Goal: Find specific page/section: Find specific page/section

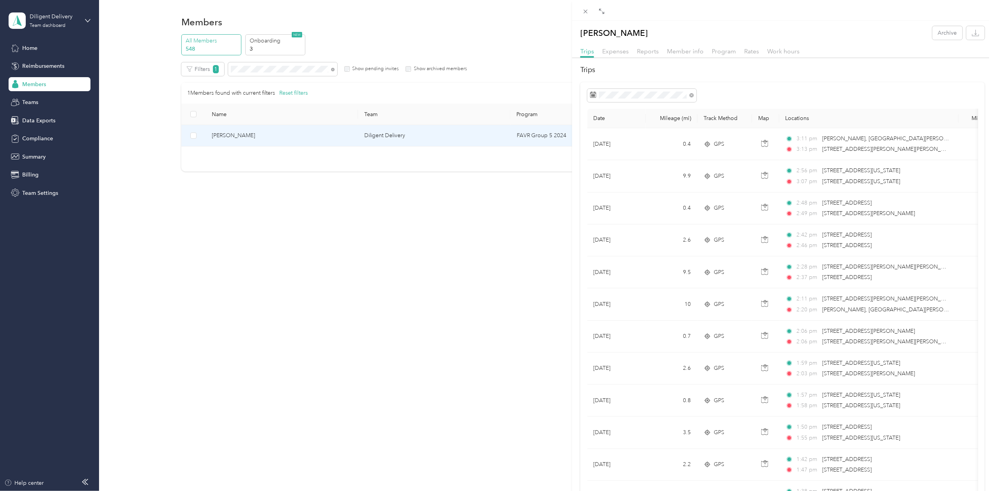
click at [261, 71] on div "[PERSON_NAME] Archive Trips Expenses Reports Member info Program Rates Work hou…" at bounding box center [496, 245] width 993 height 491
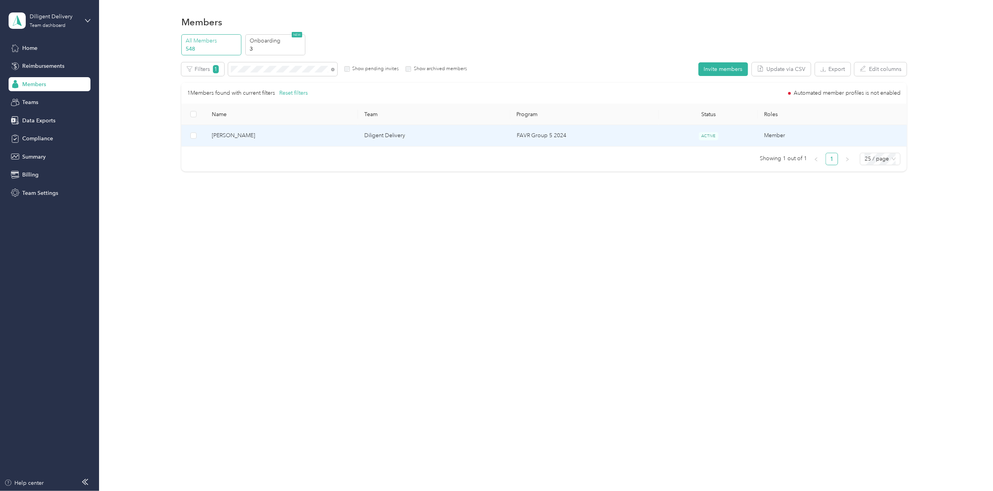
click at [261, 71] on div at bounding box center [496, 245] width 993 height 491
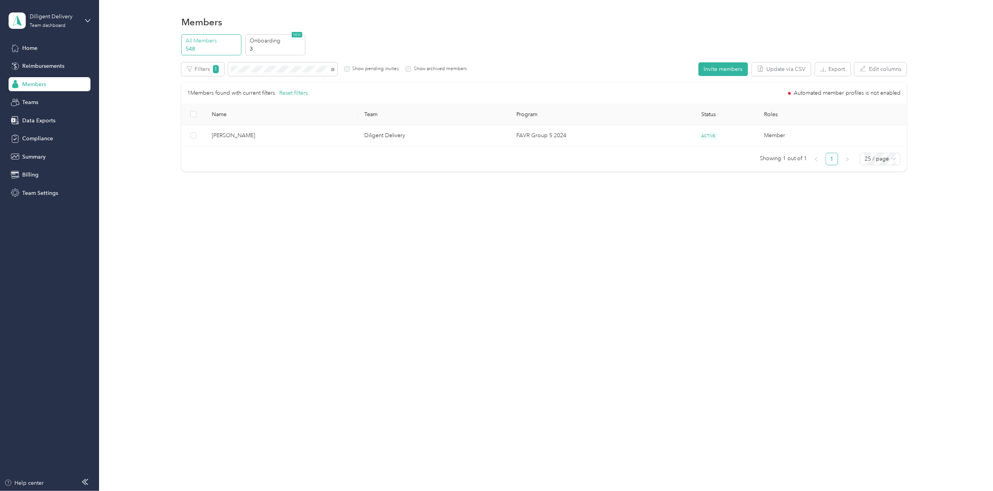
click at [261, 71] on div at bounding box center [496, 245] width 993 height 491
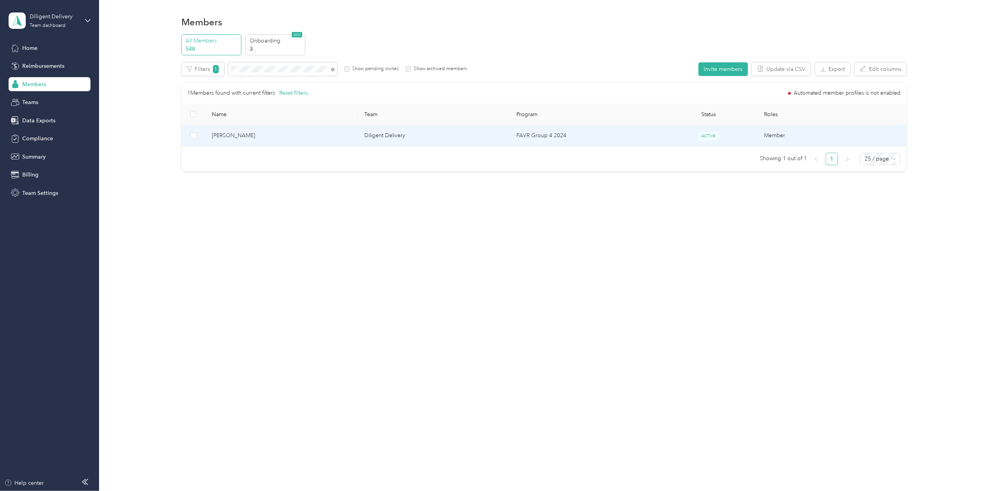
click at [239, 134] on span "[PERSON_NAME]" at bounding box center [282, 135] width 140 height 9
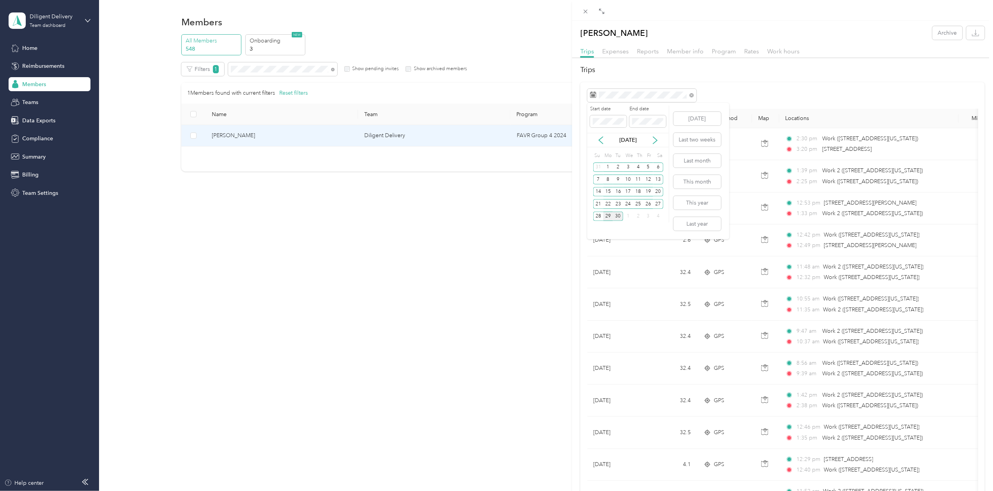
click at [609, 218] on div "29" at bounding box center [608, 217] width 10 height 10
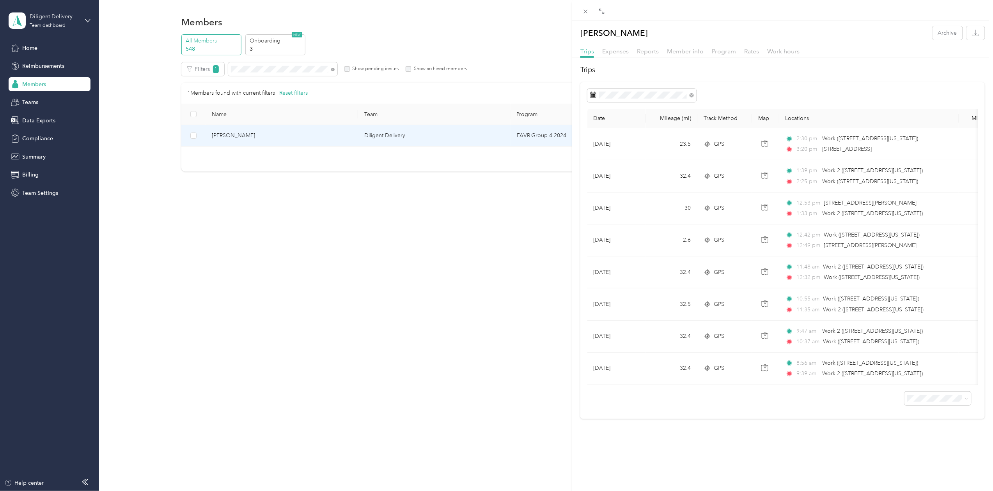
click at [252, 69] on div "[PERSON_NAME] Archive Trips Expenses Reports Member info Program Rates Work hou…" at bounding box center [496, 245] width 993 height 491
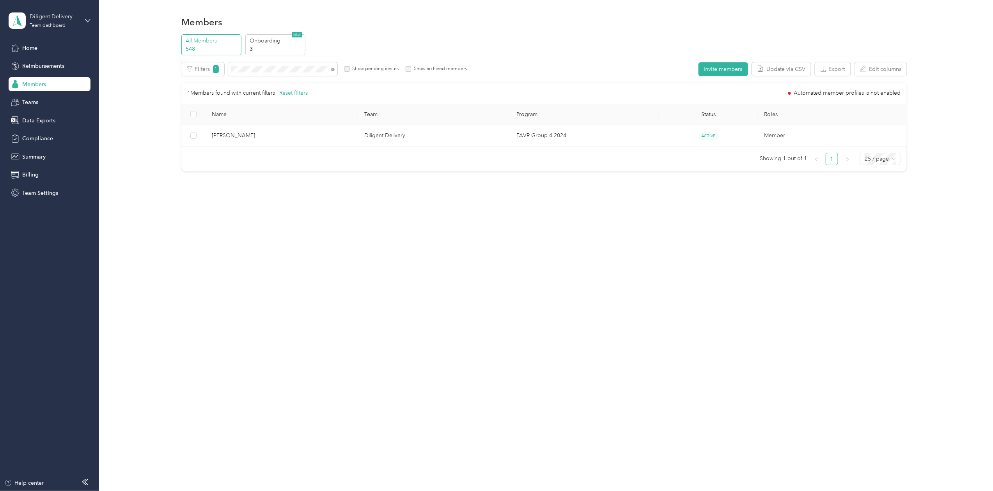
click at [252, 491] on div "Drag to resize Click to close [PERSON_NAME] Archive Trips Expenses Reports Memb…" at bounding box center [494, 491] width 989 height 0
click at [253, 69] on div at bounding box center [496, 245] width 993 height 491
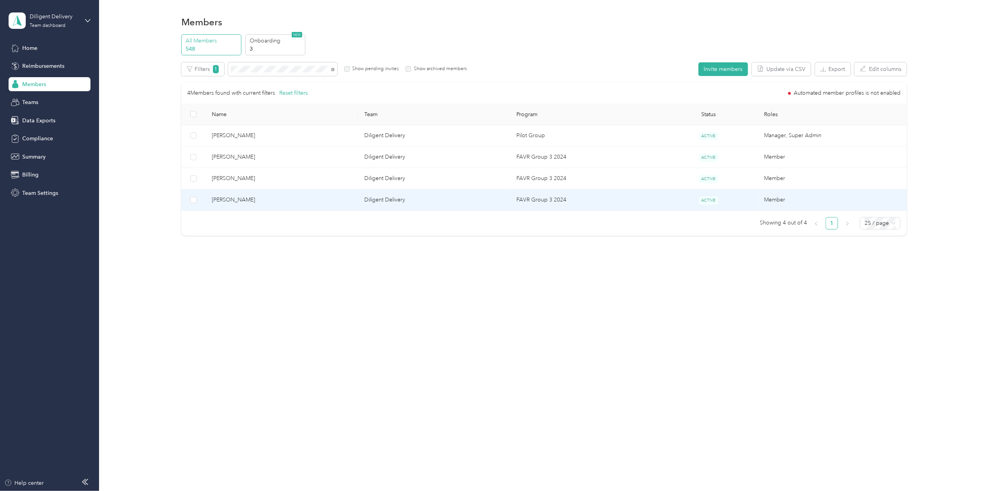
click at [228, 194] on td "[PERSON_NAME]" at bounding box center [282, 200] width 152 height 21
